Goal: Navigation & Orientation: Understand site structure

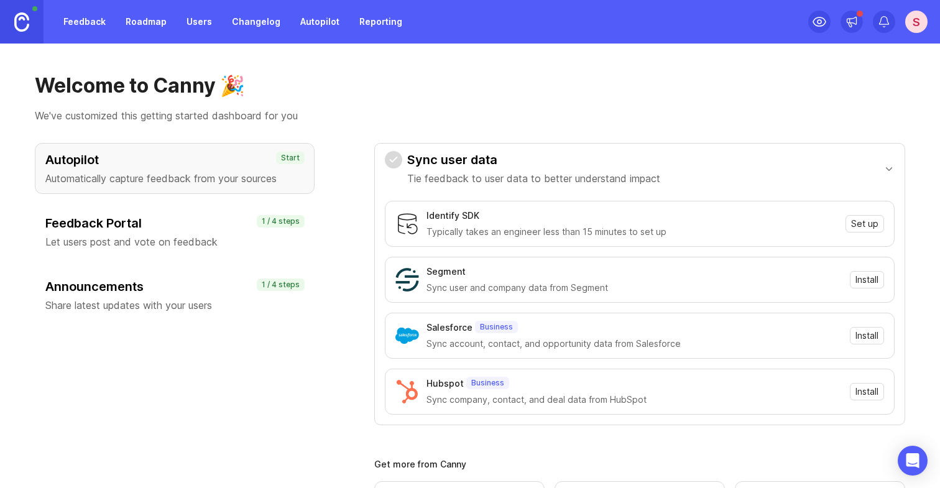
click at [147, 24] on link "Roadmap" at bounding box center [146, 22] width 56 height 22
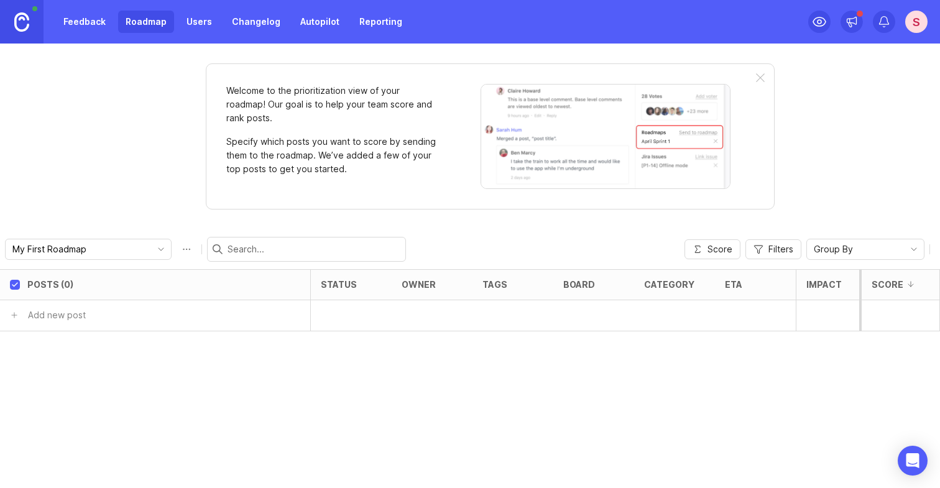
click at [84, 18] on link "Feedback" at bounding box center [84, 22] width 57 height 22
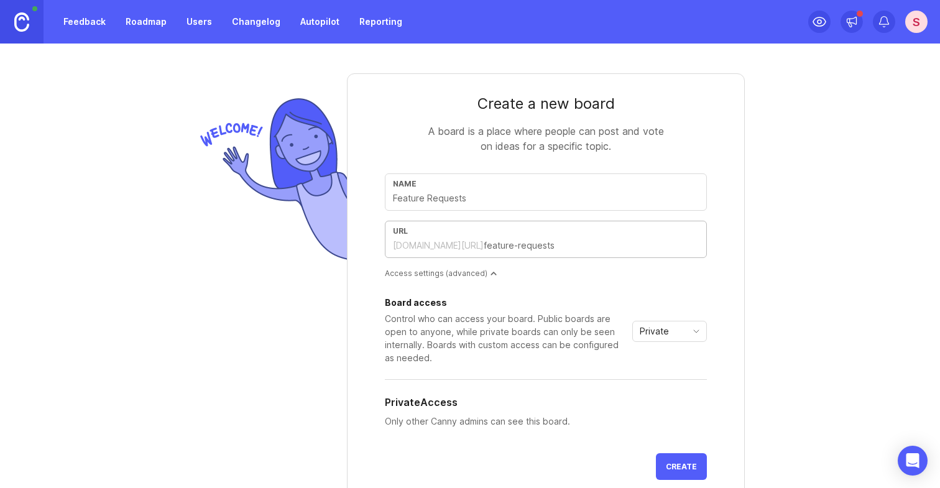
click at [505, 246] on input "text" at bounding box center [591, 246] width 215 height 14
click at [437, 205] on div "Name" at bounding box center [546, 191] width 322 height 37
click at [200, 24] on link "Users" at bounding box center [199, 22] width 40 height 22
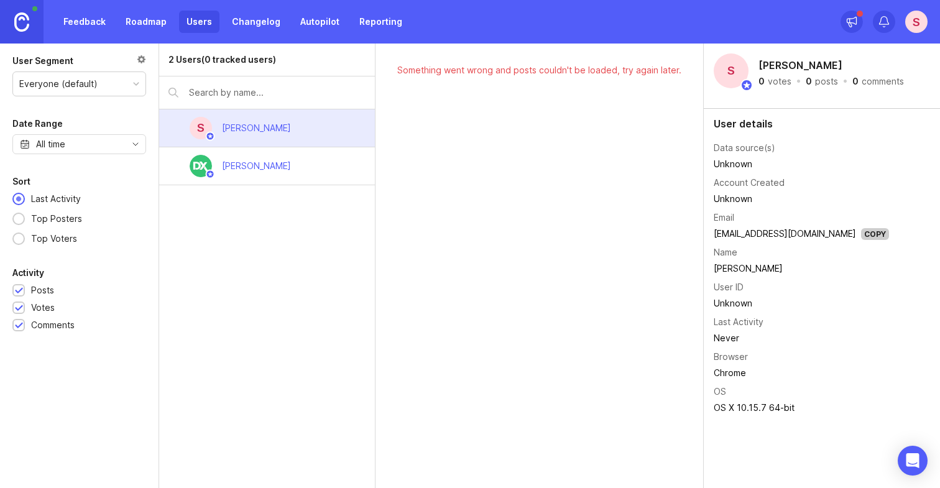
click at [249, 22] on link "Changelog" at bounding box center [255, 22] width 63 height 22
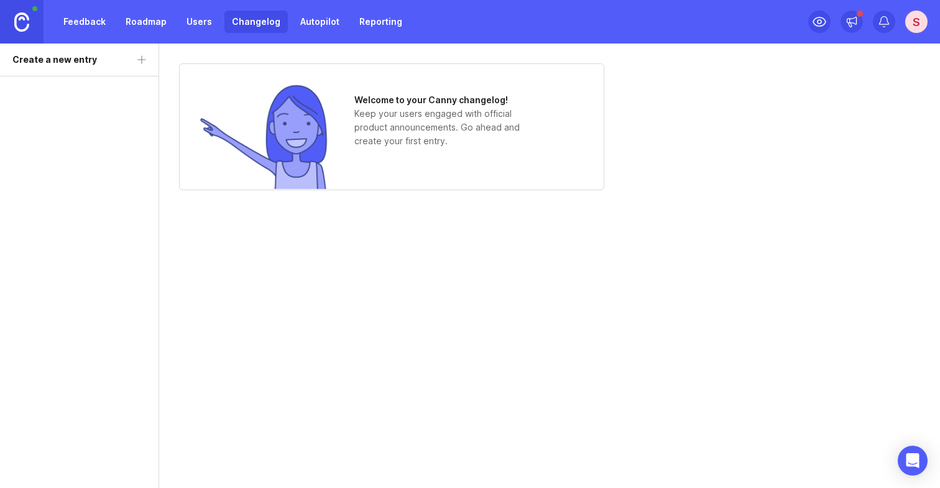
click at [314, 28] on link "Autopilot" at bounding box center [320, 22] width 54 height 22
